Goal: Information Seeking & Learning: Learn about a topic

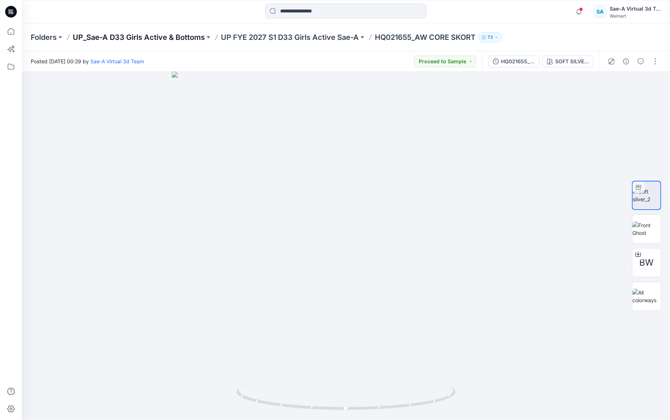
click at [140, 37] on p "UP_Sae-A D33 Girls Active & Bottoms" at bounding box center [139, 37] width 132 height 10
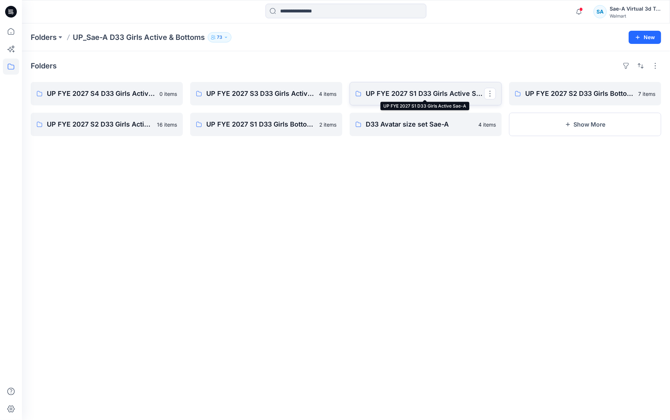
click at [410, 97] on p "UP FYE 2027 S1 D33 Girls Active Sae-A" at bounding box center [425, 93] width 118 height 10
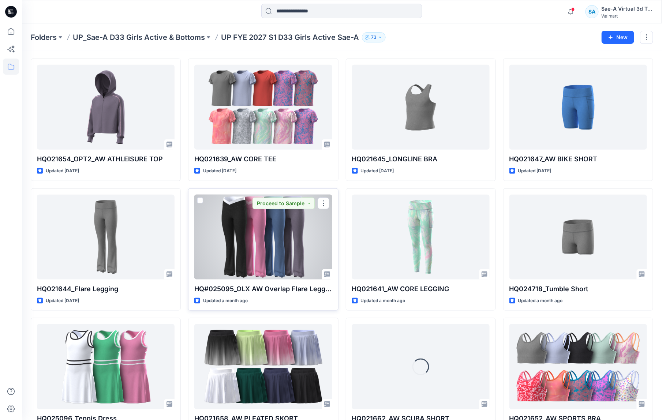
scroll to position [134, 0]
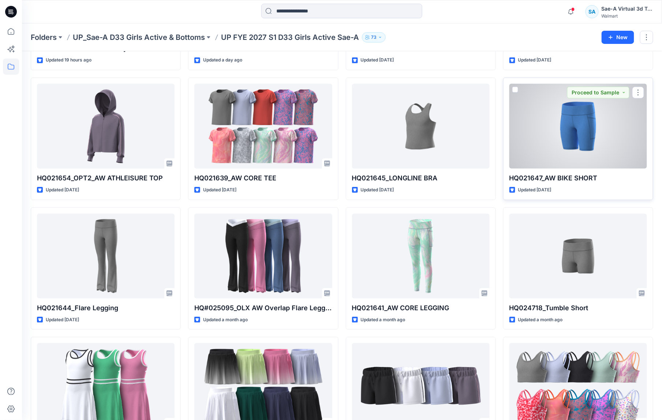
click at [562, 147] on div at bounding box center [577, 126] width 137 height 85
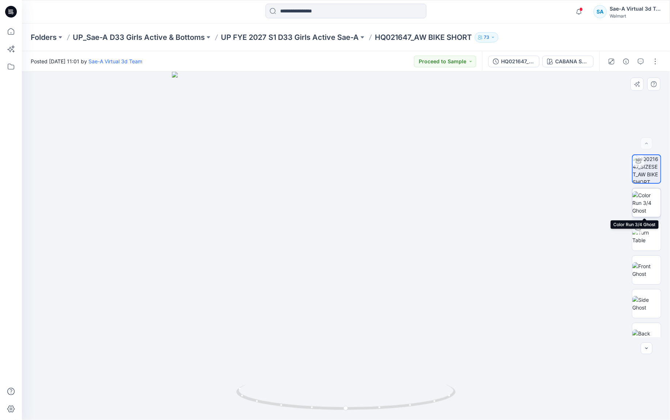
click at [645, 203] on img at bounding box center [646, 202] width 29 height 23
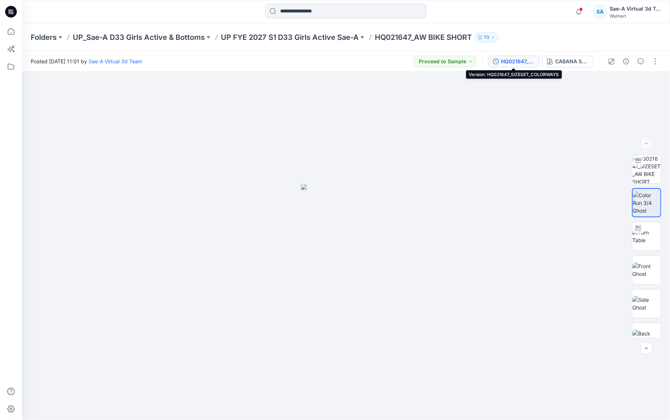
click at [516, 60] on div "HQ021647_SIZESET_COLORWAYS" at bounding box center [518, 61] width 34 height 8
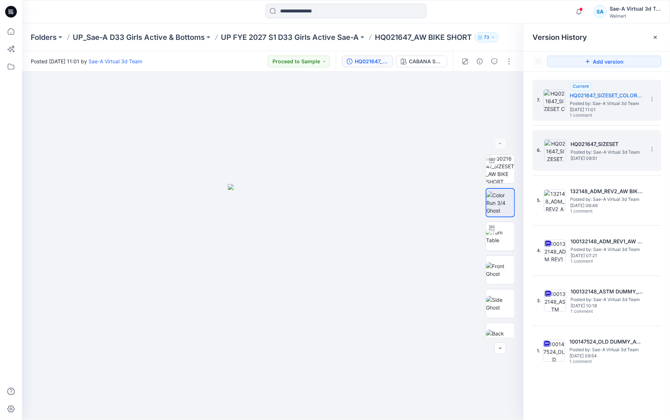
click at [613, 147] on h5 "HQ021647_SIZESET" at bounding box center [606, 144] width 73 height 9
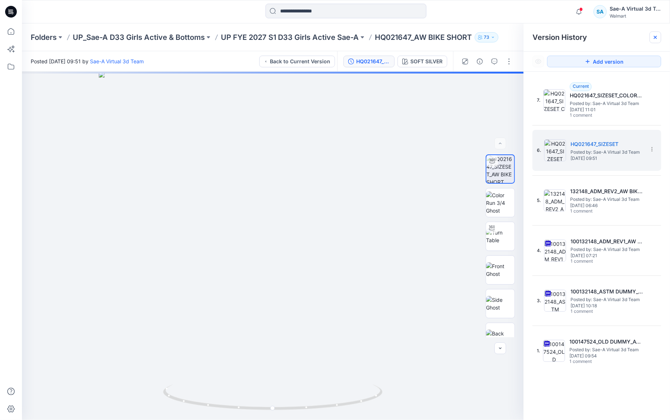
click at [655, 37] on icon at bounding box center [655, 37] width 6 height 6
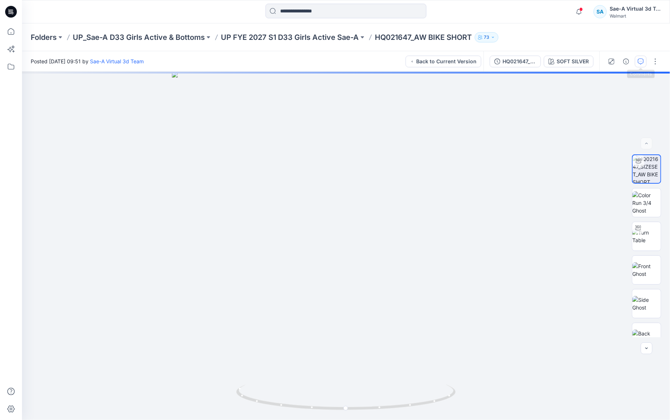
click at [641, 65] on button "button" at bounding box center [641, 62] width 12 height 12
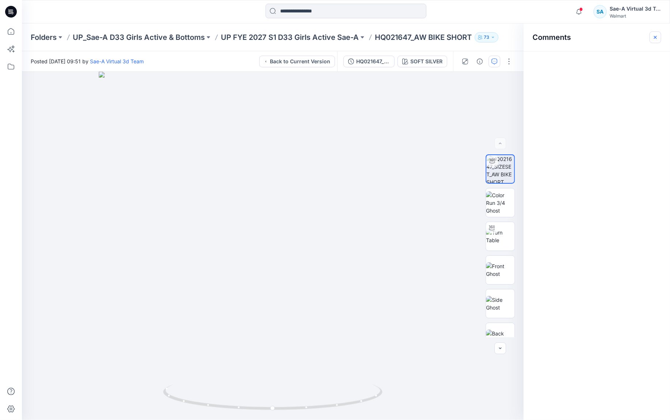
click at [655, 36] on icon "button" at bounding box center [655, 37] width 6 height 6
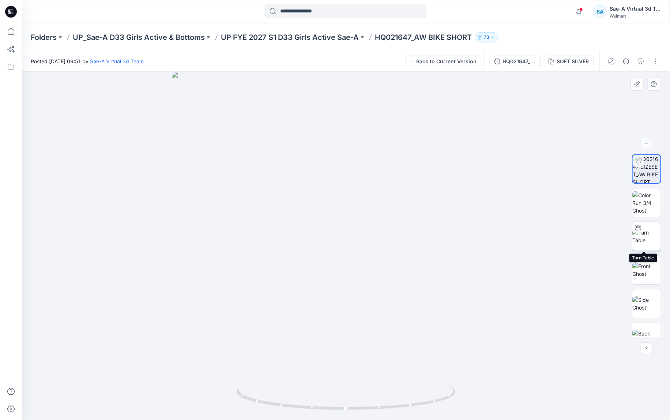
click at [647, 235] on img at bounding box center [646, 236] width 29 height 15
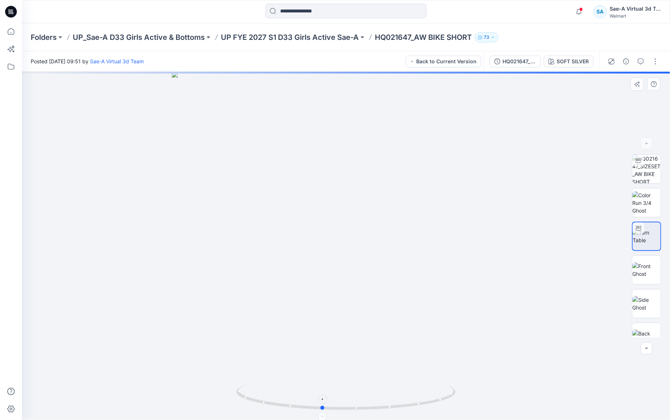
drag, startPoint x: 429, startPoint y: 403, endPoint x: 411, endPoint y: 403, distance: 18.3
drag, startPoint x: 364, startPoint y: 357, endPoint x: 363, endPoint y: 273, distance: 83.4
click at [363, 273] on img at bounding box center [345, 89] width 817 height 660
click at [370, 407] on icon at bounding box center [346, 397] width 221 height 27
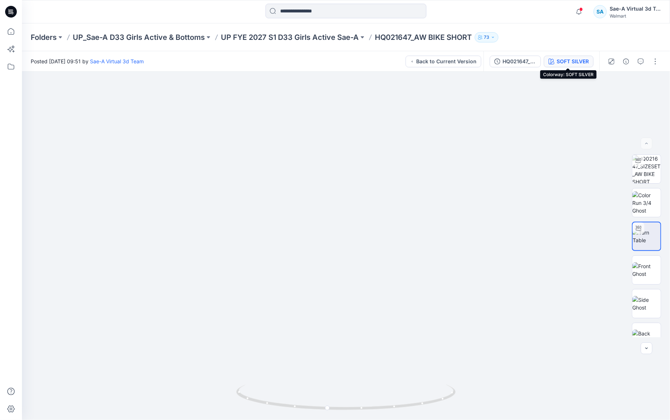
click at [566, 60] on div "SOFT SILVER" at bounding box center [573, 61] width 32 height 8
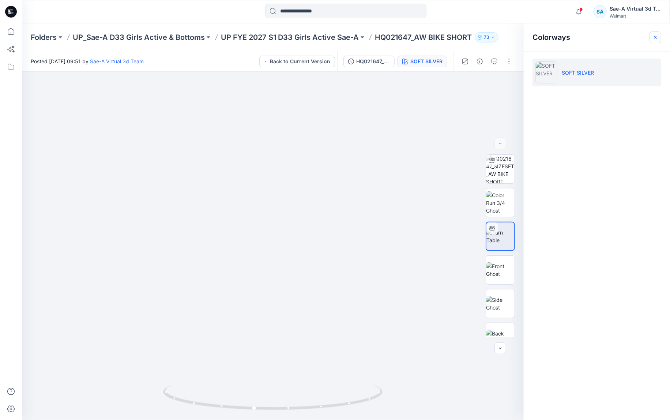
click at [656, 39] on icon "button" at bounding box center [655, 37] width 6 height 6
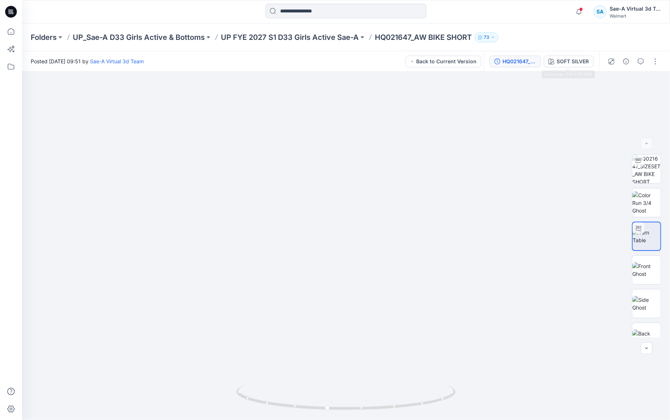
click at [529, 61] on div "HQ021647_SIZESET" at bounding box center [519, 61] width 34 height 8
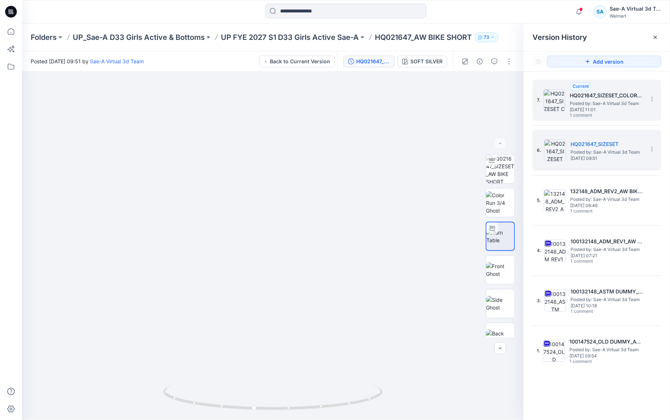
click at [606, 108] on span "[DATE] 11:01" at bounding box center [606, 109] width 73 height 5
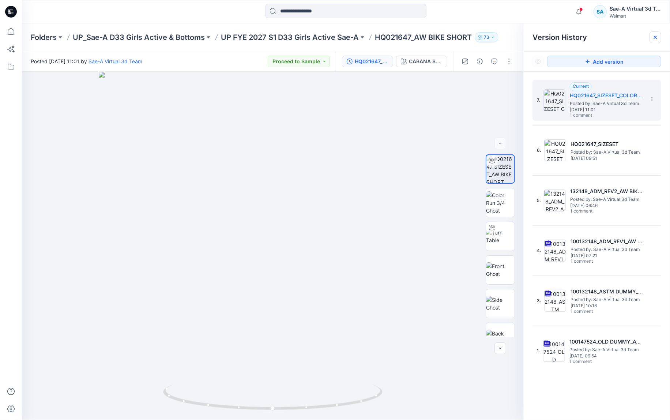
click at [657, 35] on icon at bounding box center [655, 37] width 6 height 6
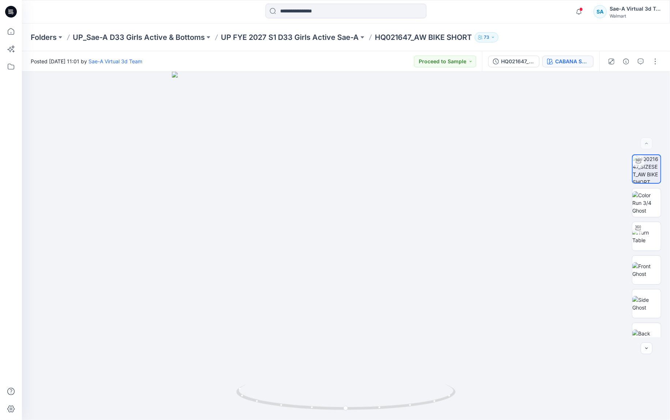
click at [572, 59] on div "CABANA SWIM" at bounding box center [572, 61] width 34 height 8
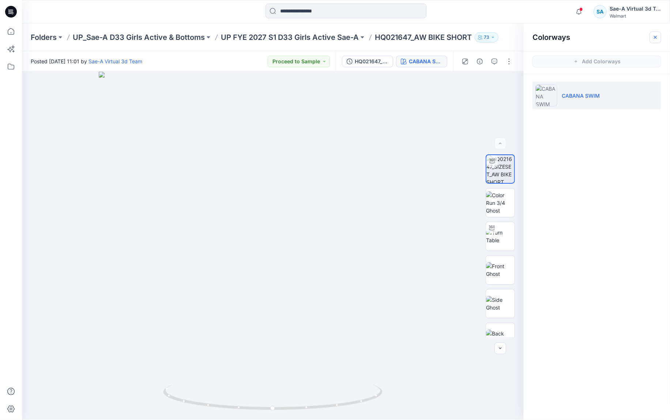
click at [658, 36] on icon "button" at bounding box center [655, 37] width 6 height 6
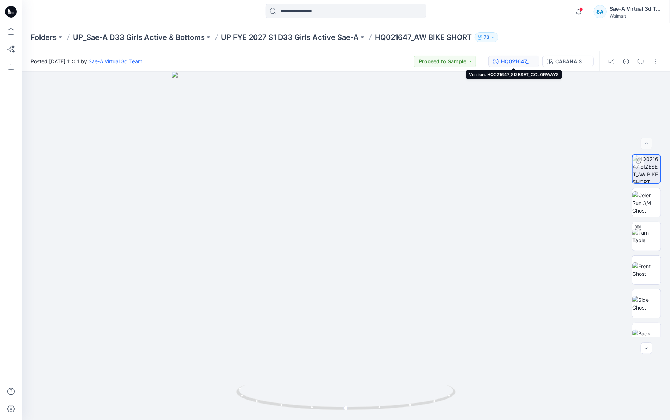
click at [509, 63] on div "HQ021647_SIZESET_COLORWAYS" at bounding box center [518, 61] width 34 height 8
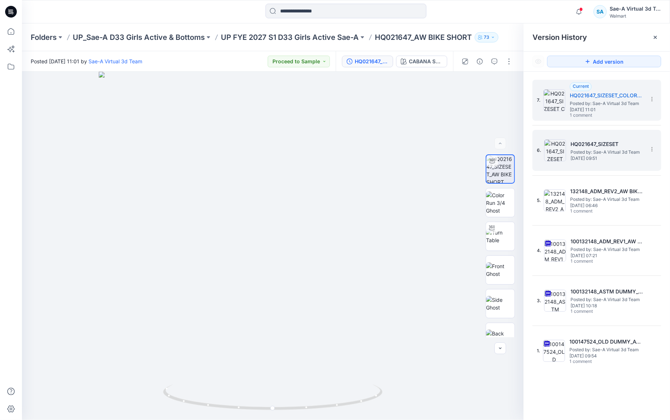
click at [613, 153] on span "Posted by: Sae-A Virtual 3d Team" at bounding box center [606, 151] width 73 height 7
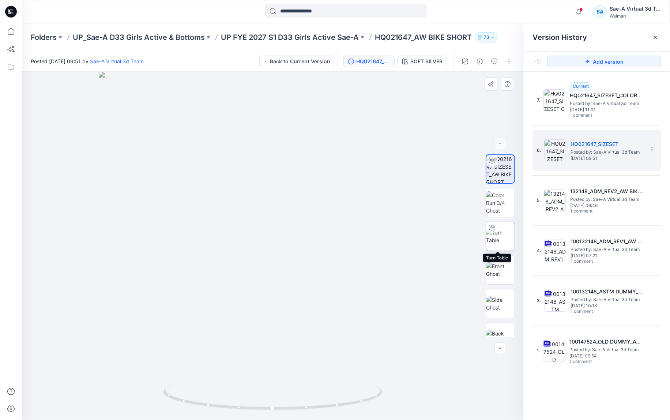
click at [489, 228] on icon at bounding box center [492, 228] width 6 height 5
drag, startPoint x: 309, startPoint y: 408, endPoint x: 272, endPoint y: 406, distance: 36.2
click at [272, 406] on icon at bounding box center [273, 397] width 221 height 27
drag, startPoint x: 286, startPoint y: 345, endPoint x: 291, endPoint y: 267, distance: 78.1
click at [291, 267] on img at bounding box center [281, 74] width 817 height 690
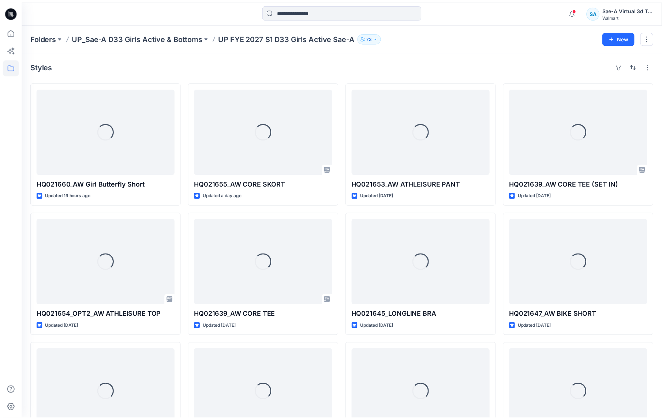
scroll to position [134, 0]
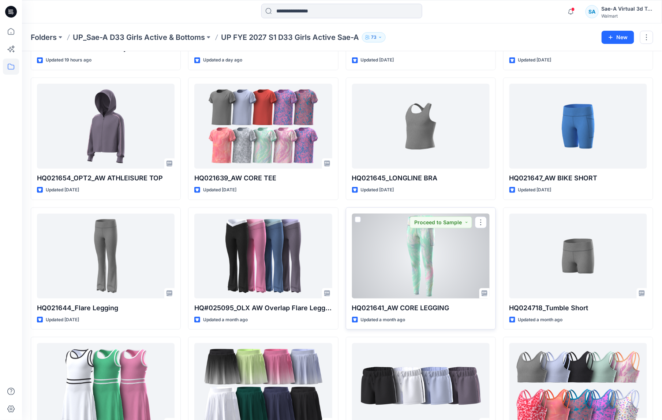
click at [411, 268] on div at bounding box center [420, 256] width 137 height 85
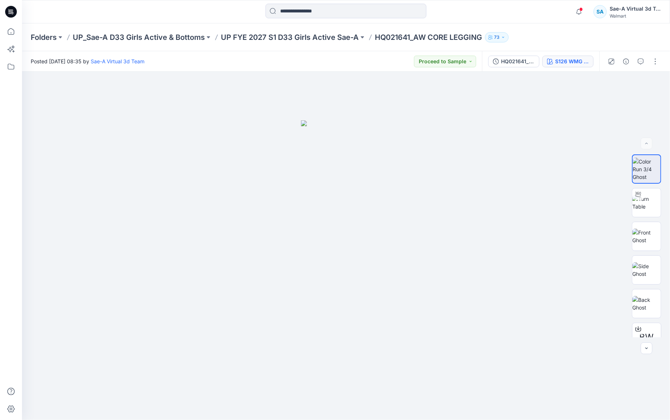
click at [559, 58] on div "S126 WMG WINDSWRIL PRINT_A" at bounding box center [572, 61] width 34 height 8
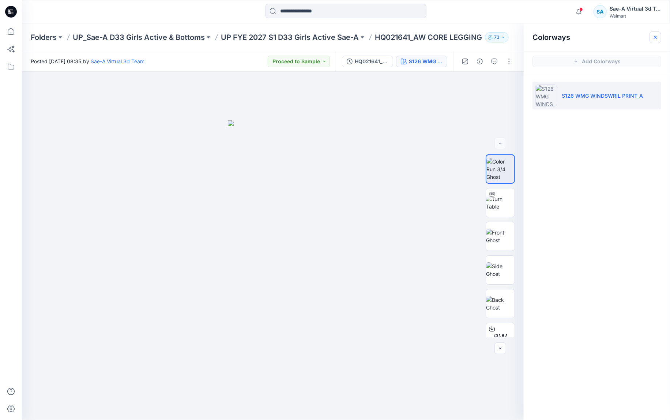
click at [653, 37] on icon "button" at bounding box center [655, 37] width 6 height 6
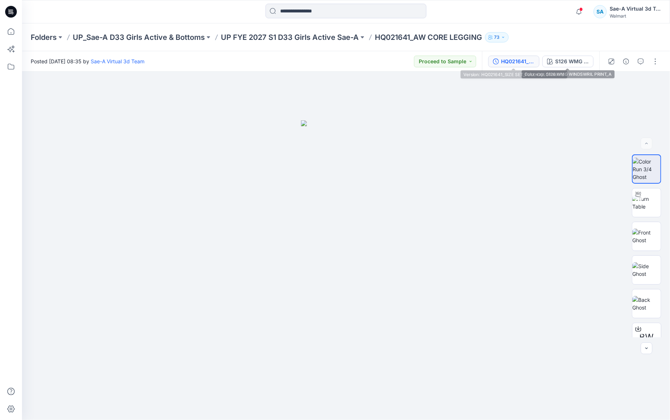
click at [521, 61] on div "HQ021641_SIZE SET_FULL COLORWAYS" at bounding box center [518, 61] width 34 height 8
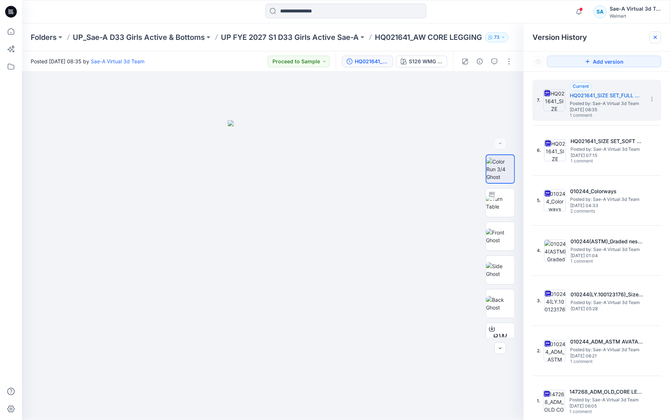
click at [654, 37] on icon at bounding box center [655, 37] width 6 height 6
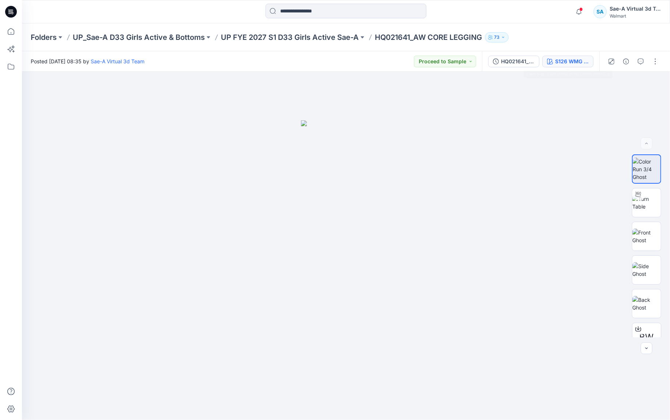
click at [582, 60] on div "S126 WMG WINDSWRIL PRINT_A" at bounding box center [572, 61] width 34 height 8
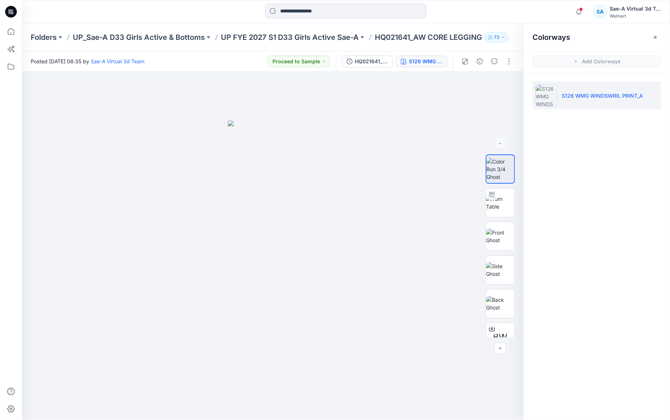
click at [657, 38] on icon "button" at bounding box center [655, 37] width 6 height 6
